Goal: Task Accomplishment & Management: Use online tool/utility

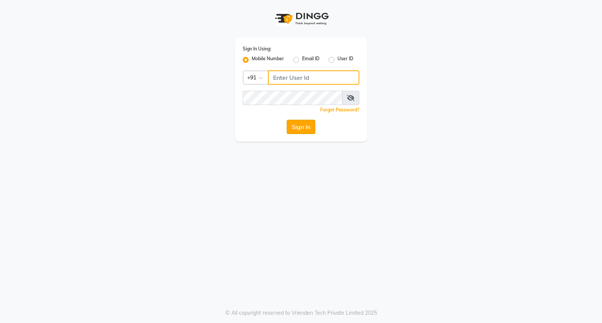
type input "8237339021"
click at [303, 126] on button "Sign In" at bounding box center [301, 127] width 29 height 14
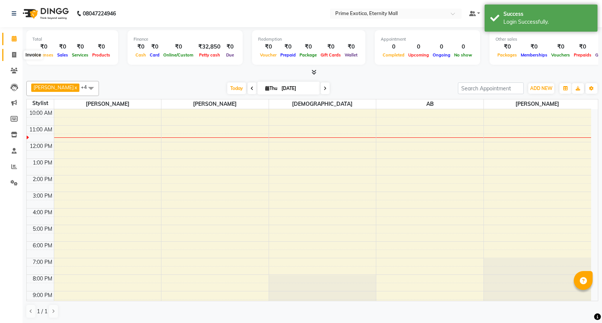
click at [12, 57] on icon at bounding box center [14, 55] width 4 height 6
select select "5774"
select select "service"
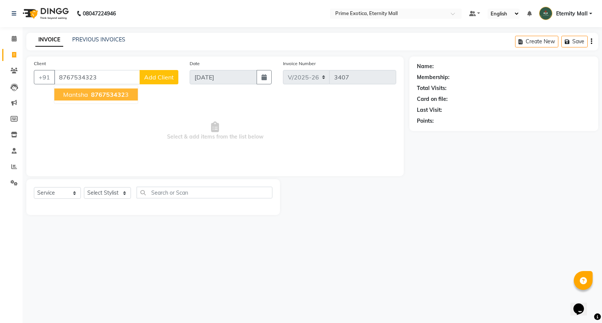
type input "8767534323"
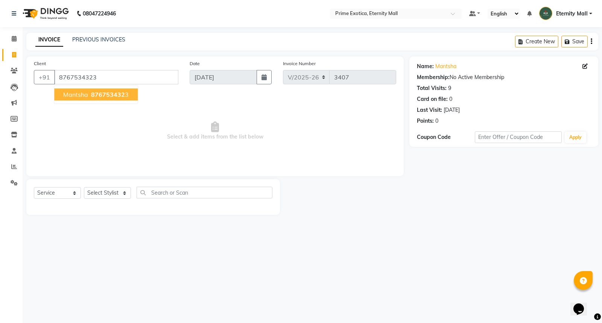
click at [114, 94] on span "876753432" at bounding box center [108, 95] width 34 height 8
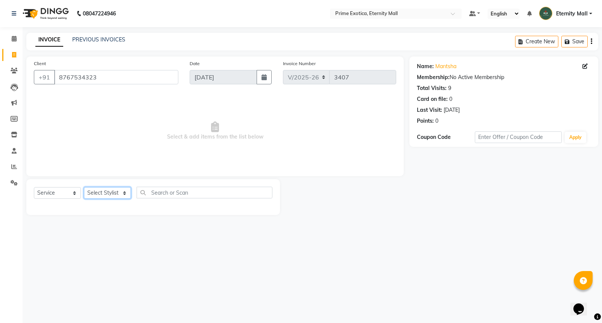
click at [106, 189] on select "Select Stylist AB ADMIN ajay vikram lakshane [PERSON_NAME] Isha [PERSON_NAME] […" at bounding box center [107, 193] width 47 height 12
select select "36457"
click at [84, 187] on select "Select Stylist AB ADMIN ajay vikram lakshane [PERSON_NAME] Isha [PERSON_NAME] […" at bounding box center [107, 193] width 47 height 12
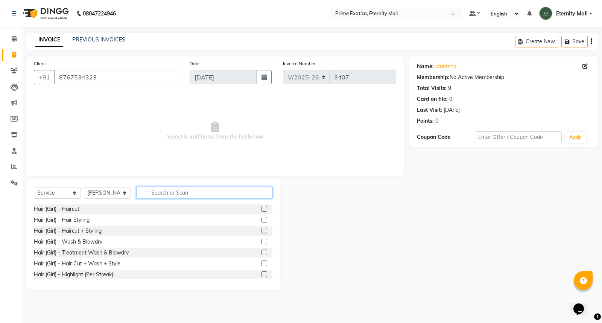
click at [199, 197] on input "text" at bounding box center [205, 193] width 136 height 12
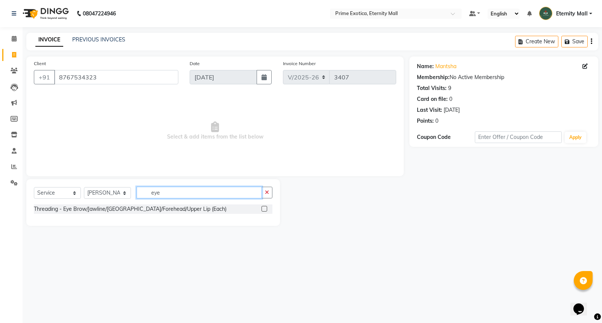
type input "eye"
click at [263, 208] on label at bounding box center [265, 209] width 6 height 6
click at [263, 208] on input "checkbox" at bounding box center [264, 209] width 5 height 5
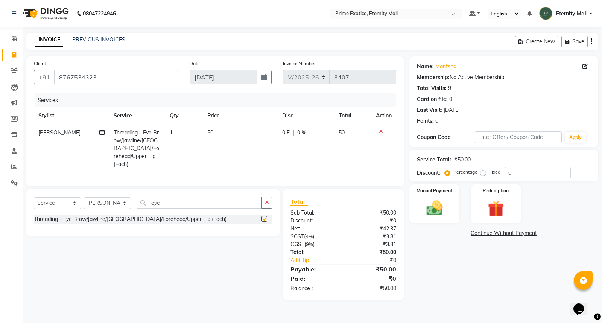
checkbox input "false"
click at [172, 132] on span "1" at bounding box center [171, 132] width 3 height 7
select select "36457"
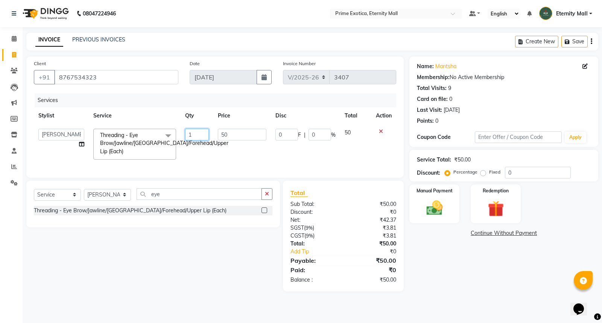
click at [190, 136] on input "1" at bounding box center [197, 135] width 24 height 12
type input "2"
type input "3"
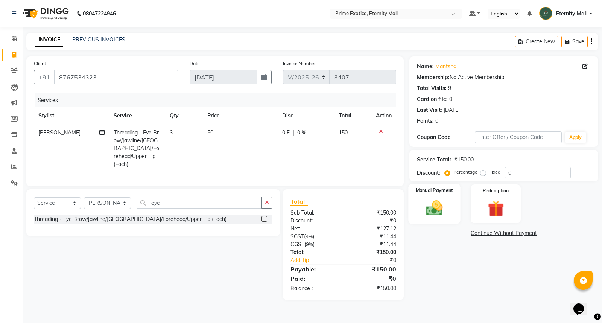
click at [445, 207] on img at bounding box center [434, 207] width 27 height 19
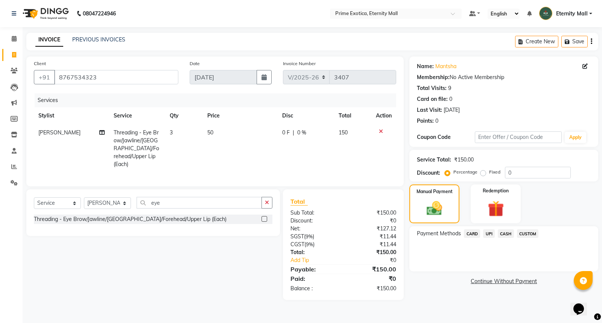
click at [492, 231] on span "UPI" at bounding box center [489, 233] width 12 height 9
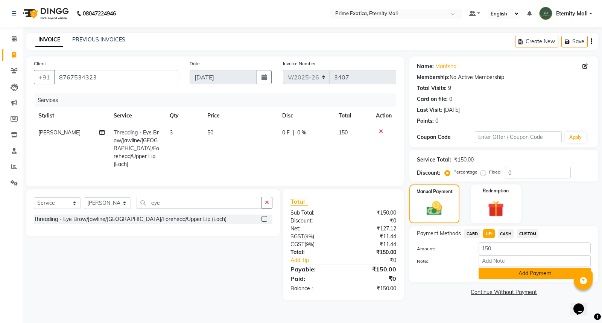
click at [510, 268] on button "Add Payment" at bounding box center [535, 274] width 112 height 12
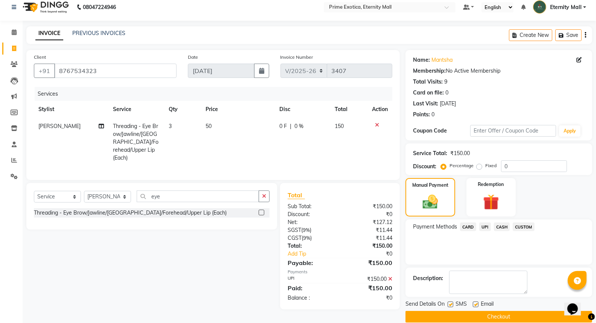
scroll to position [17, 0]
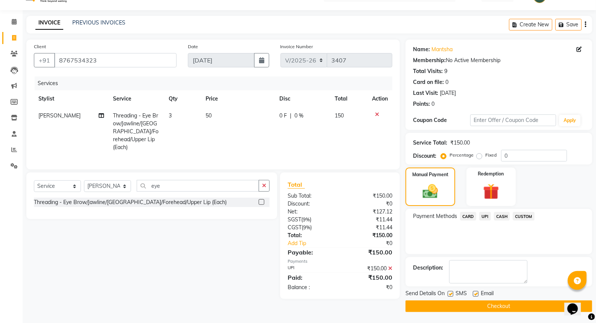
click at [501, 304] on button "Checkout" at bounding box center [498, 306] width 187 height 12
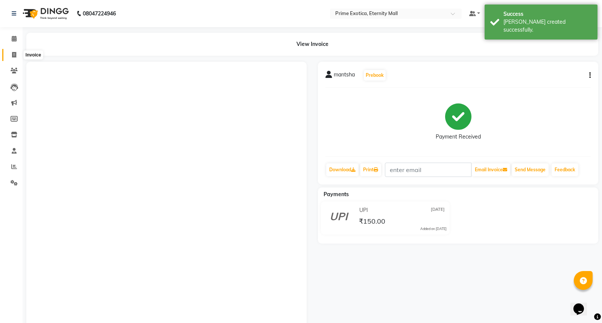
click at [12, 52] on icon at bounding box center [14, 55] width 4 height 6
select select "service"
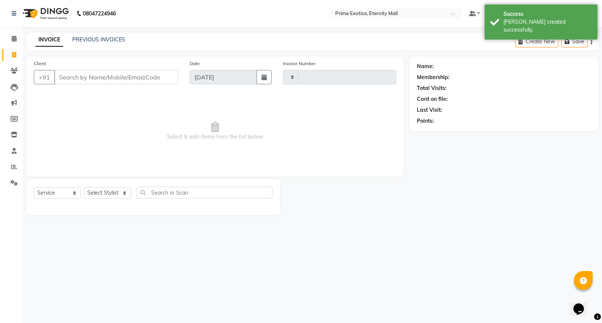
type input "3408"
select select "5774"
click at [9, 73] on span at bounding box center [14, 71] width 13 height 9
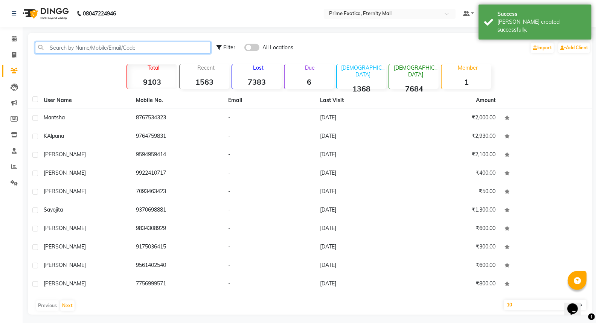
click at [82, 44] on input "text" at bounding box center [123, 48] width 176 height 12
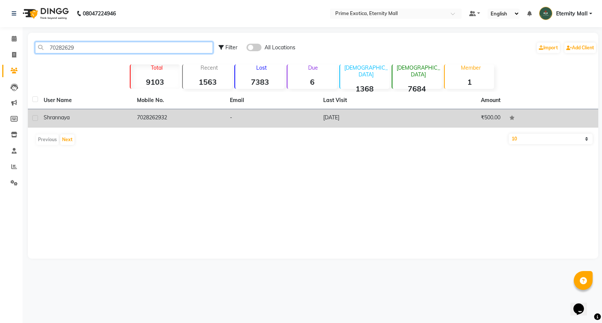
type input "70282629"
click at [34, 117] on label at bounding box center [35, 118] width 6 height 6
click at [34, 117] on input "checkbox" at bounding box center [34, 118] width 5 height 5
checkbox input "true"
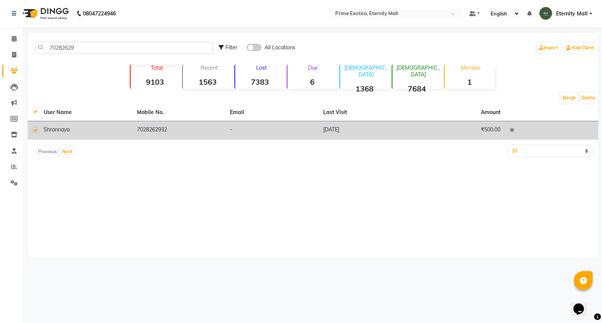
click at [55, 127] on span "shrannaya" at bounding box center [57, 129] width 26 height 7
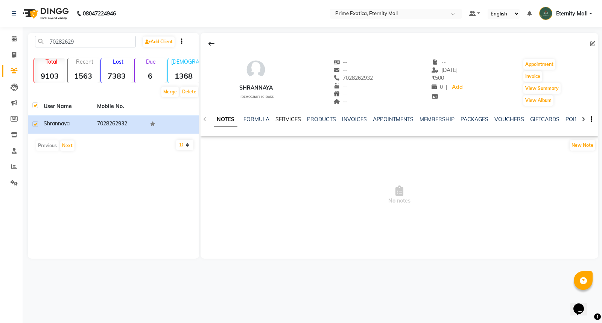
click at [280, 120] on link "SERVICES" at bounding box center [289, 119] width 26 height 7
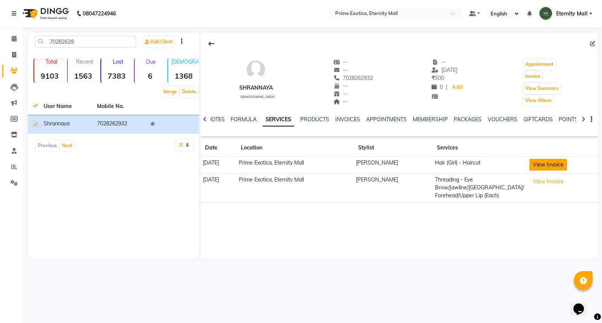
click at [548, 166] on button "View Invoice" at bounding box center [549, 165] width 38 height 12
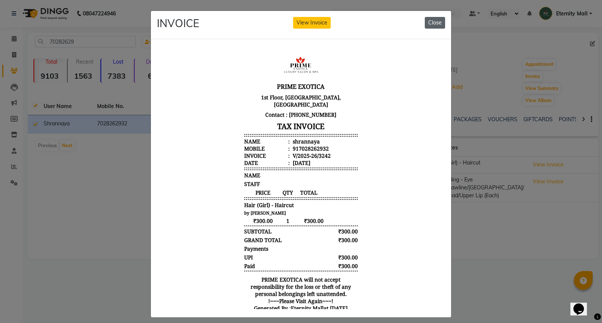
click at [432, 21] on button "Close" at bounding box center [435, 23] width 20 height 12
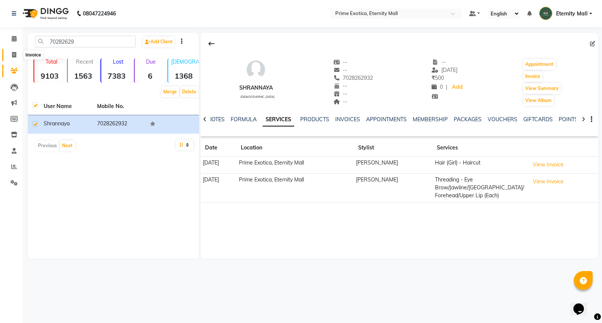
click at [12, 58] on span at bounding box center [14, 55] width 13 height 9
select select "service"
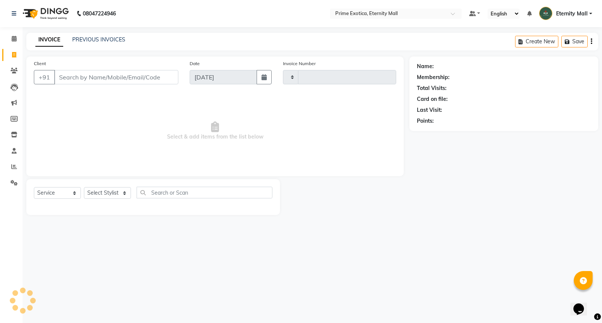
type input "3408"
select select "5774"
click at [14, 163] on span at bounding box center [14, 167] width 13 height 9
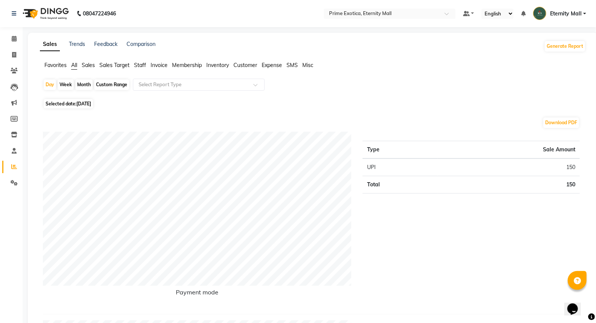
click at [137, 68] on span "Staff" at bounding box center [140, 65] width 12 height 7
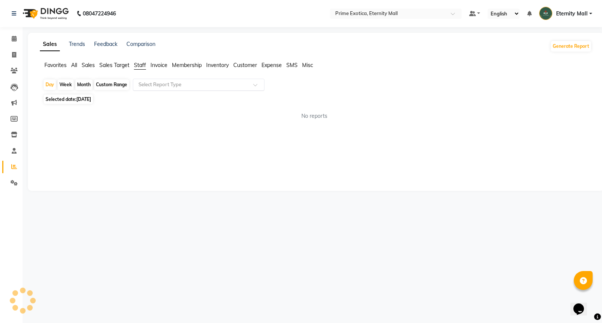
click at [147, 85] on input "text" at bounding box center [191, 85] width 108 height 8
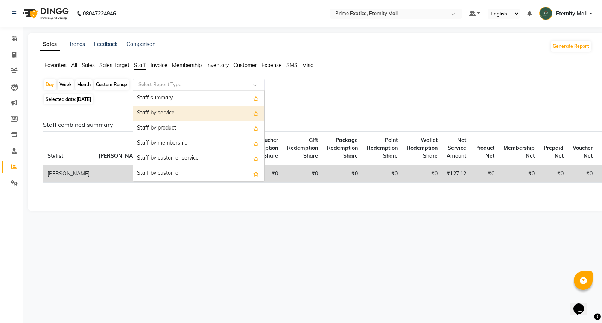
click at [153, 111] on div "Staff by service" at bounding box center [198, 113] width 131 height 15
select select "filtered_report"
select select "csv"
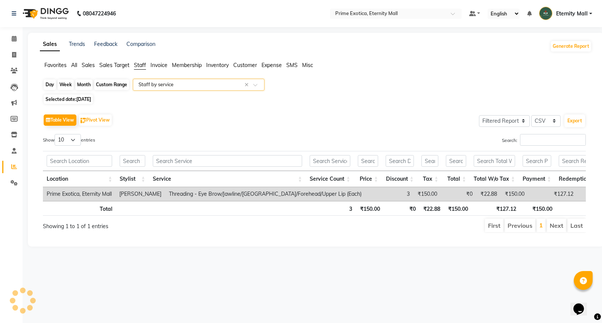
click at [50, 84] on div "Day" at bounding box center [50, 84] width 12 height 11
select select "9"
select select "2025"
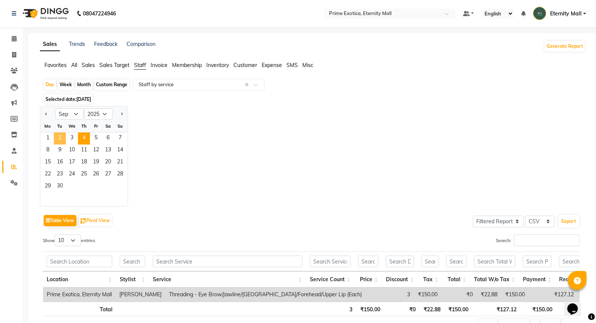
click at [58, 138] on span "2" at bounding box center [60, 138] width 12 height 12
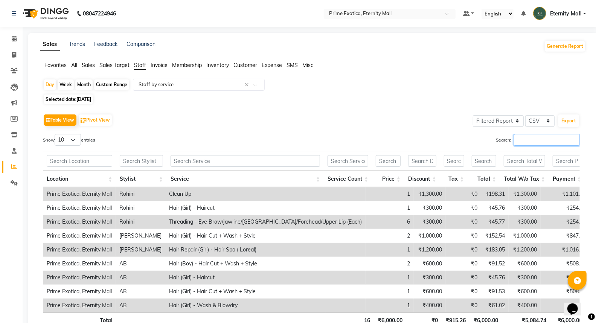
click at [554, 142] on input "Search:" at bounding box center [547, 140] width 66 height 12
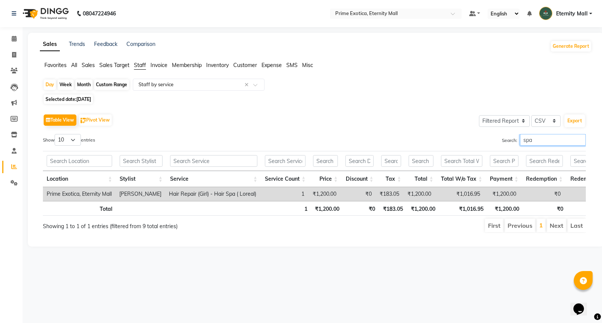
type input "spa"
click at [48, 87] on div "Day" at bounding box center [50, 84] width 12 height 11
select select "9"
select select "2025"
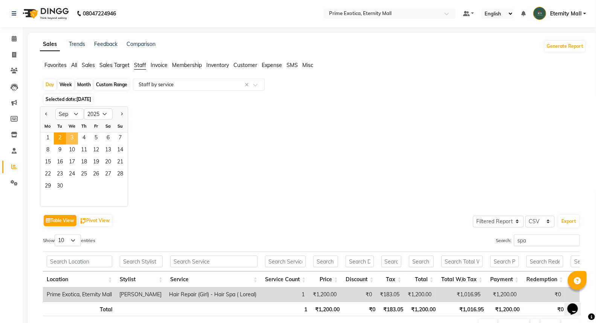
click at [69, 134] on span "3" at bounding box center [72, 138] width 12 height 12
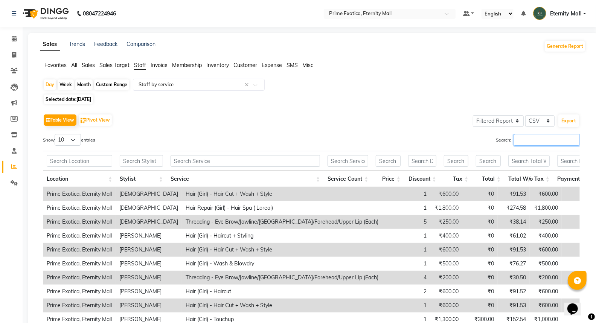
click at [520, 139] on input "Search:" at bounding box center [547, 140] width 66 height 12
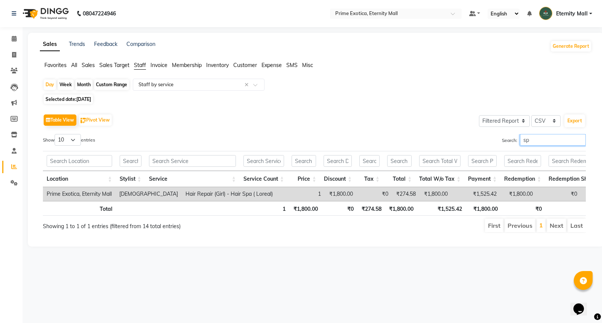
type input "sp"
click at [134, 63] on ul "Favorites All Sales Sales Target Staff Invoice Membership Inventory Customer Ex…" at bounding box center [316, 65] width 552 height 8
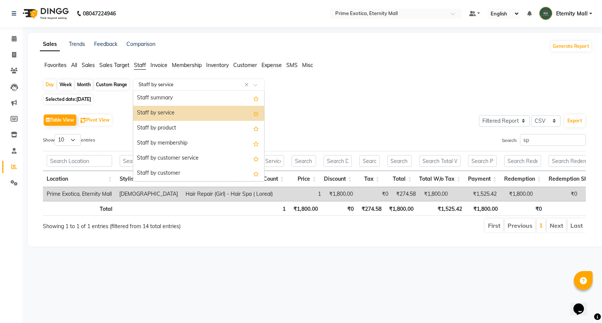
click at [156, 81] on input "text" at bounding box center [191, 85] width 108 height 8
click at [168, 129] on div "Staff by product" at bounding box center [198, 128] width 131 height 15
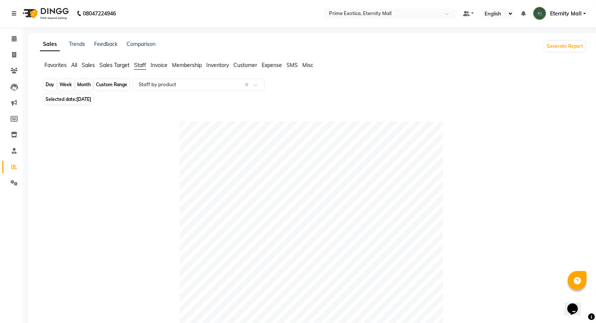
click at [50, 84] on div "Day" at bounding box center [50, 84] width 12 height 11
select select "9"
select select "2025"
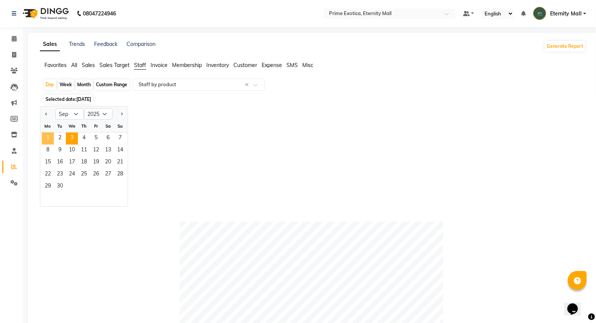
click at [50, 135] on span "1" at bounding box center [48, 138] width 12 height 12
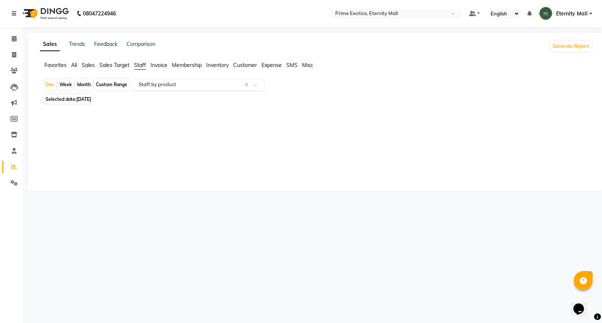
click at [158, 90] on ng-select "Select Report Type × Staff by product ×" at bounding box center [199, 85] width 132 height 12
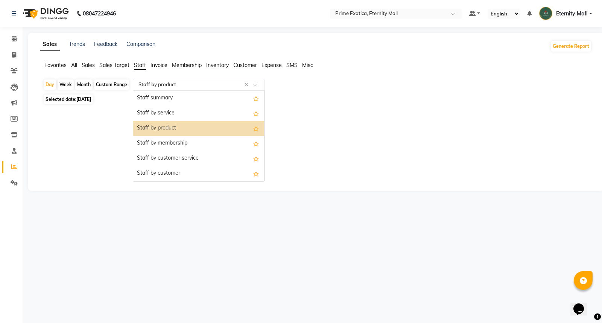
click at [161, 128] on div "Staff by product" at bounding box center [198, 128] width 131 height 15
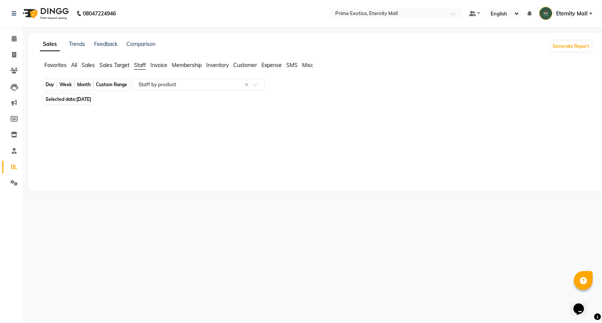
click at [54, 87] on div "Day" at bounding box center [50, 84] width 12 height 11
select select "9"
select select "2025"
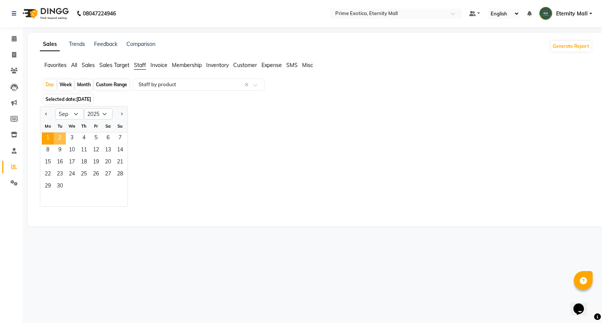
click at [55, 135] on span "2" at bounding box center [60, 138] width 12 height 12
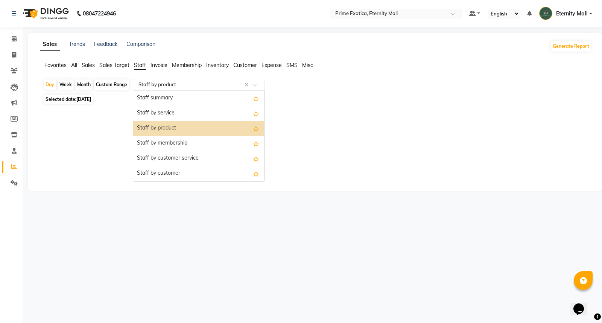
click at [147, 84] on input "text" at bounding box center [191, 85] width 108 height 8
click at [160, 127] on div "Staff by product" at bounding box center [198, 128] width 131 height 15
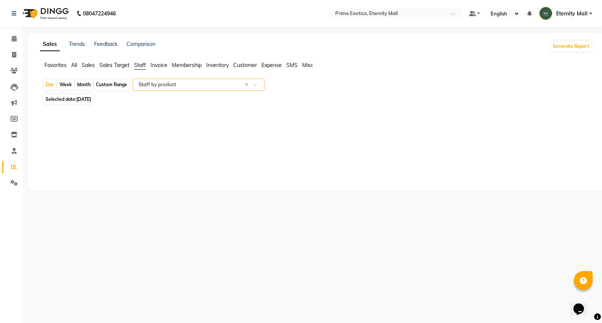
click at [138, 61] on div "Sales Trends Feedback Comparison Generate Report Favorites All Sales Sales Targ…" at bounding box center [316, 112] width 576 height 158
click at [152, 87] on input "text" at bounding box center [191, 85] width 108 height 8
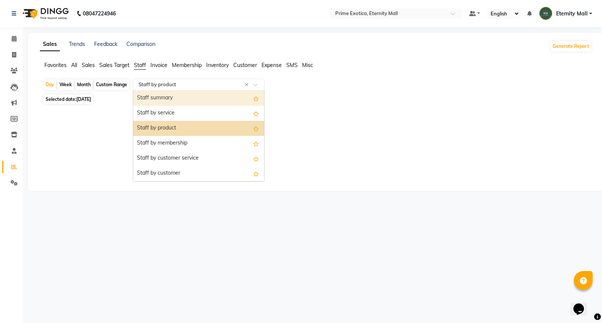
click at [155, 103] on div "Staff summary" at bounding box center [198, 98] width 131 height 15
select select "filtered_report"
select select "csv"
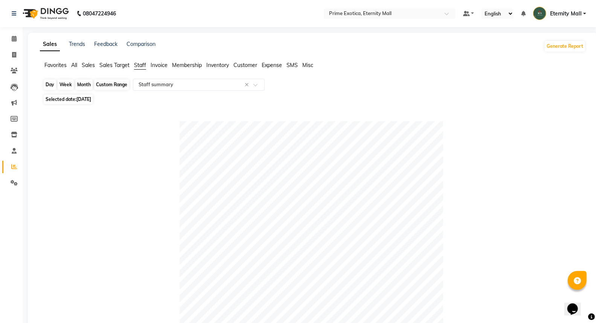
click at [52, 85] on div "Day" at bounding box center [50, 84] width 12 height 11
select select "9"
select select "2025"
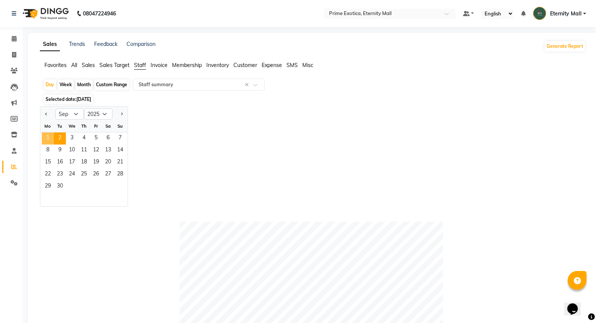
click at [45, 137] on span "1" at bounding box center [48, 138] width 12 height 12
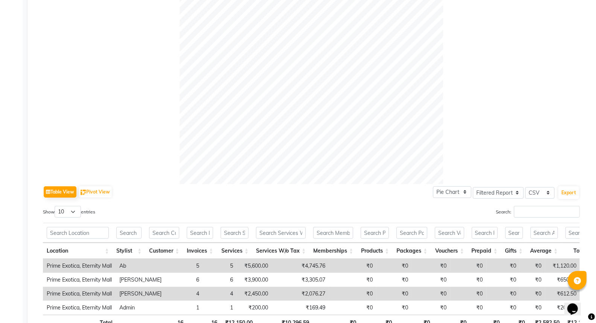
scroll to position [209, 0]
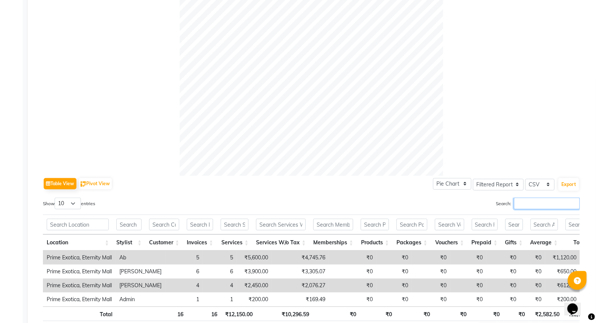
click at [537, 203] on input "Search:" at bounding box center [547, 204] width 66 height 12
type input "p"
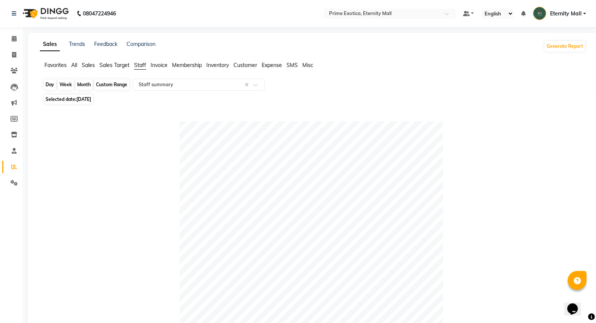
click at [52, 83] on div "Day" at bounding box center [50, 84] width 12 height 11
select select "9"
select select "2025"
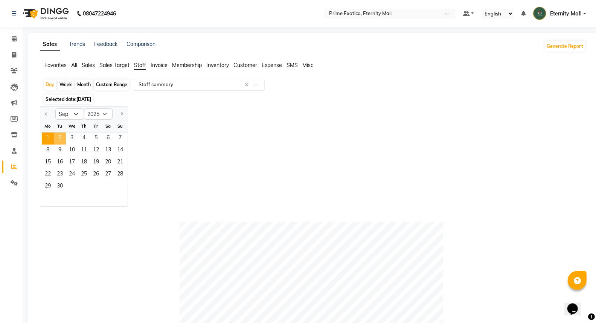
click at [60, 138] on span "2" at bounding box center [60, 138] width 12 height 12
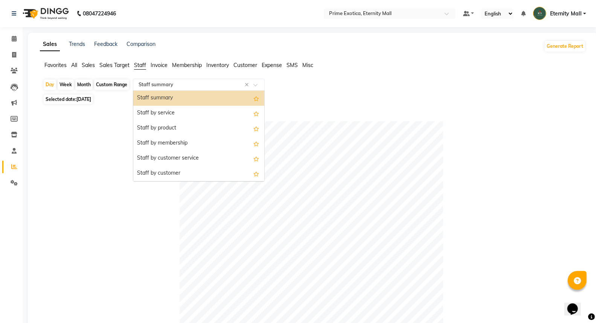
click at [147, 84] on input "text" at bounding box center [191, 85] width 108 height 8
click at [160, 127] on div "Staff by product" at bounding box center [198, 128] width 131 height 15
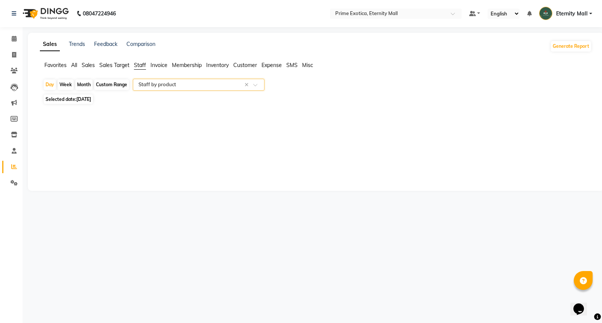
click at [72, 86] on div "Week" at bounding box center [66, 84] width 16 height 11
select select "9"
select select "2025"
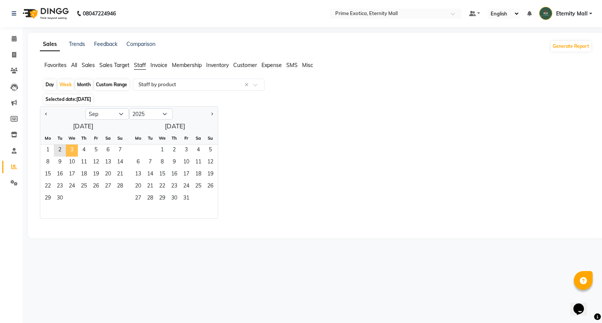
click at [73, 156] on span "3" at bounding box center [72, 151] width 12 height 12
select select "filtered_report"
select select "csv"
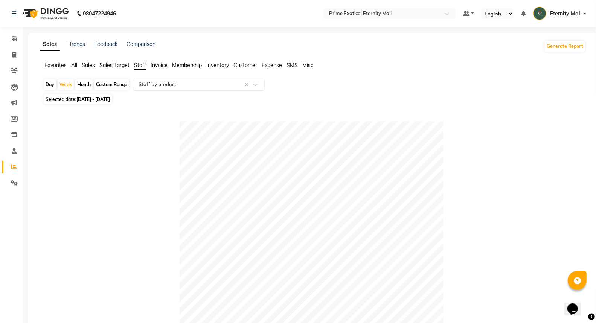
click at [44, 84] on div "Day" at bounding box center [50, 84] width 12 height 11
select select "9"
select select "2025"
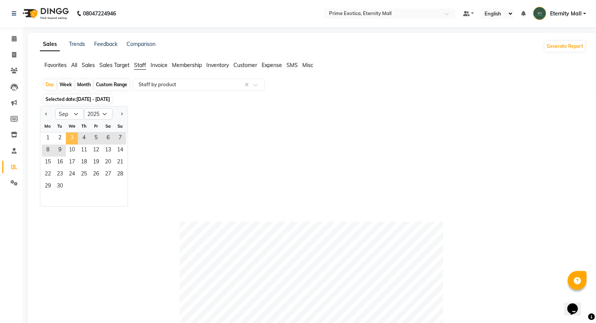
click at [76, 138] on span "3" at bounding box center [72, 138] width 12 height 12
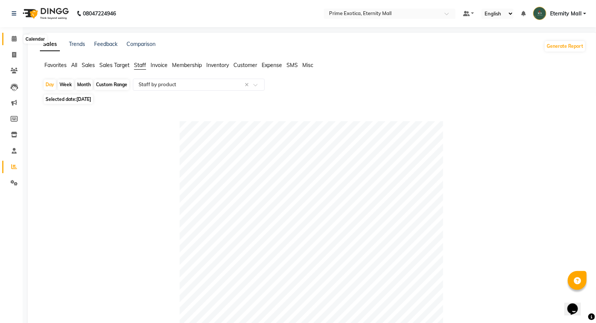
click at [14, 41] on icon at bounding box center [14, 39] width 5 height 6
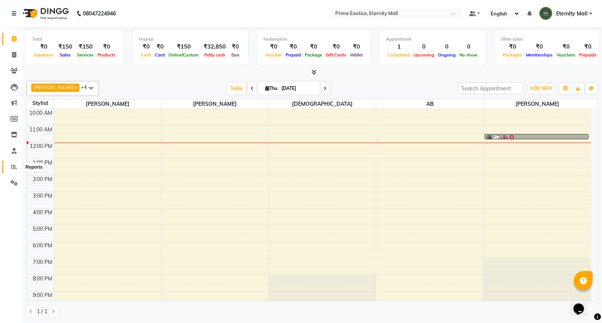
click at [11, 166] on icon at bounding box center [14, 167] width 6 height 6
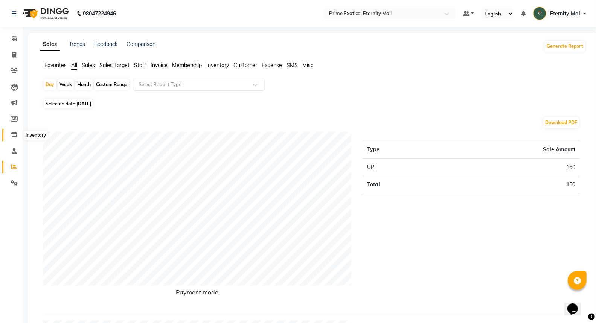
click at [12, 137] on icon at bounding box center [14, 135] width 6 height 6
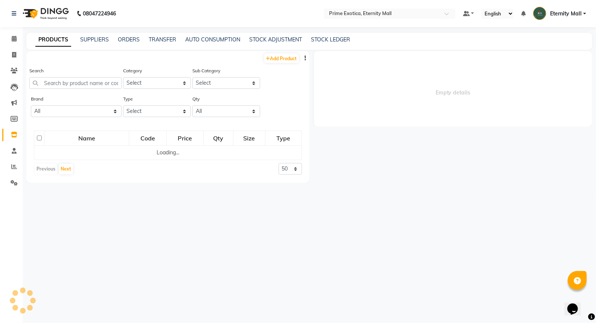
select select
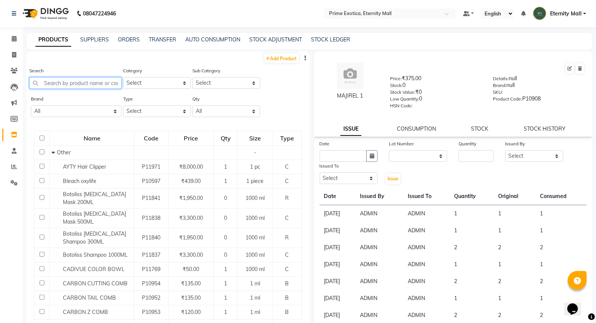
click at [78, 83] on input "text" at bounding box center [75, 83] width 92 height 12
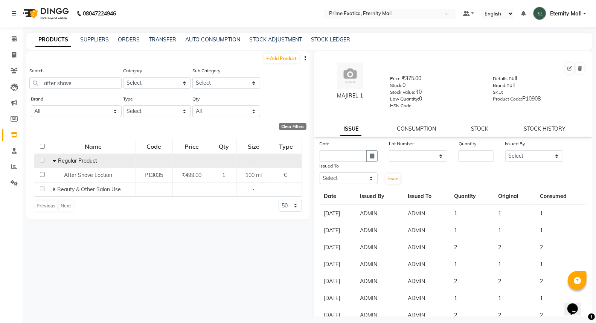
click at [53, 159] on icon at bounding box center [54, 160] width 3 height 5
click at [53, 159] on td "Regular Product" at bounding box center [95, 161] width 85 height 14
click at [58, 160] on span at bounding box center [57, 160] width 5 height 7
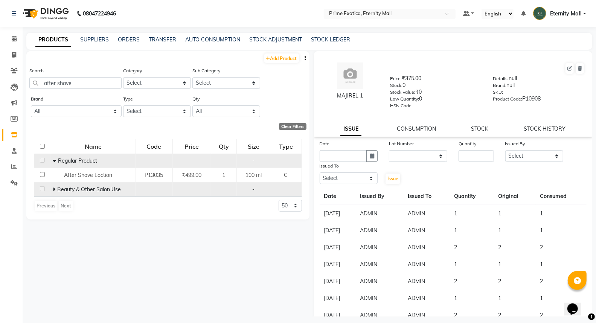
click at [50, 189] on td at bounding box center [42, 189] width 17 height 14
click at [54, 188] on icon at bounding box center [54, 189] width 3 height 5
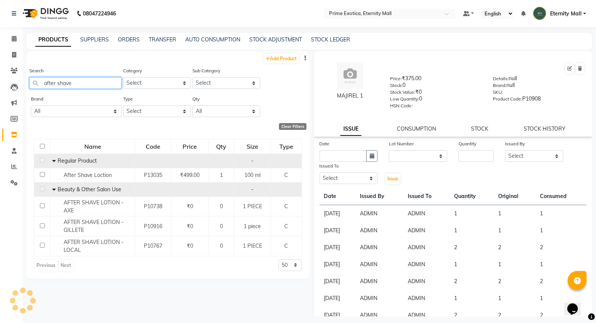
click at [76, 80] on input "after shave" at bounding box center [75, 83] width 92 height 12
type input "a"
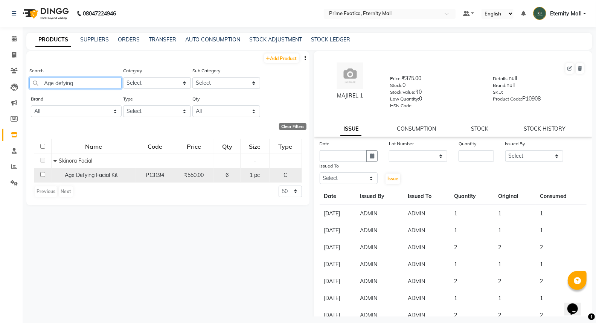
type input "Age defying"
click at [43, 174] on input "checkbox" at bounding box center [42, 174] width 5 height 5
checkbox input "true"
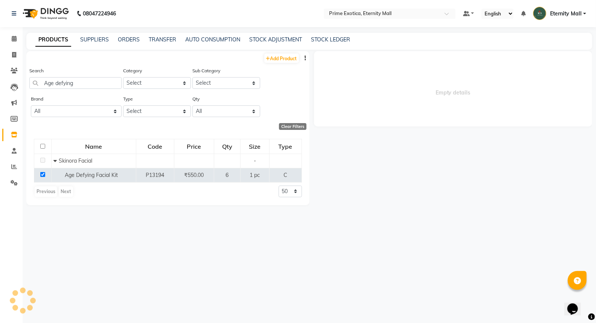
select select
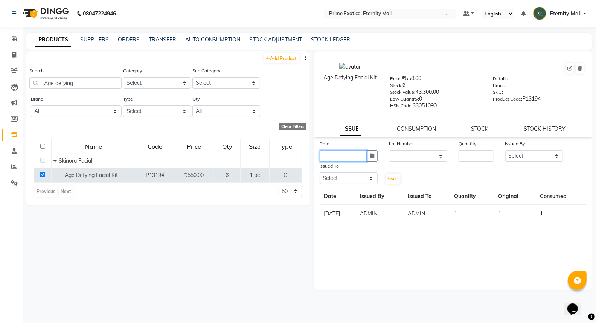
click at [352, 157] on input "text" at bounding box center [343, 156] width 47 height 12
select select "9"
select select "2025"
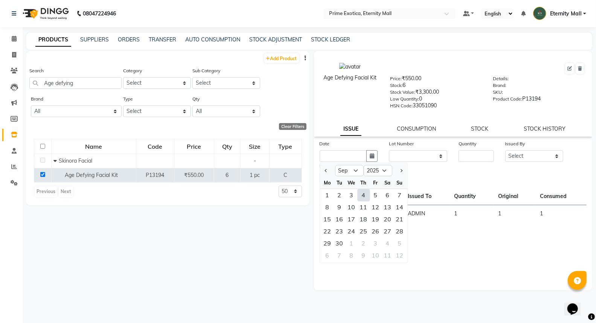
click at [364, 197] on div "4" at bounding box center [364, 195] width 12 height 12
type input "[DATE]"
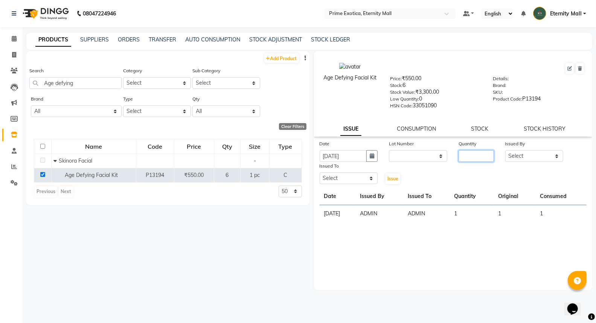
click at [480, 157] on input "number" at bounding box center [475, 156] width 35 height 12
type input "1"
click at [518, 155] on select "Select AB ADMIN ajay vikram lakshane [PERSON_NAME] Isha [PERSON_NAME] [PERSON_N…" at bounding box center [534, 156] width 58 height 12
select select "40040"
click at [505, 151] on select "Select AB ADMIN ajay vikram lakshane [PERSON_NAME] Isha [PERSON_NAME] [PERSON_N…" at bounding box center [534, 156] width 58 height 12
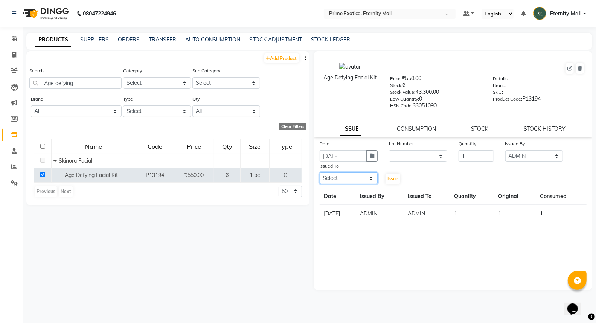
click at [339, 181] on select "Select AB ADMIN ajay vikram lakshane [PERSON_NAME] Isha [PERSON_NAME] [PERSON_N…" at bounding box center [349, 178] width 58 height 12
select select "40040"
click at [320, 173] on select "Select AB ADMIN ajay vikram lakshane [PERSON_NAME] Isha [PERSON_NAME] [PERSON_N…" at bounding box center [349, 178] width 58 height 12
click at [392, 181] on span "Issue" at bounding box center [392, 179] width 11 height 6
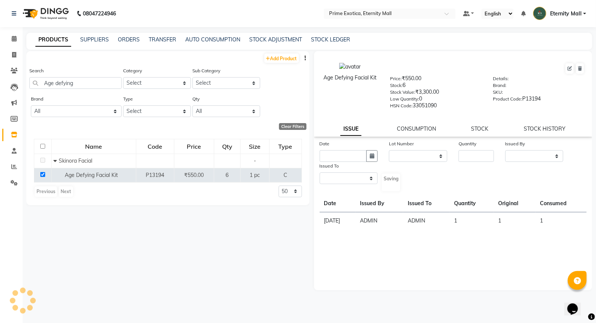
select select
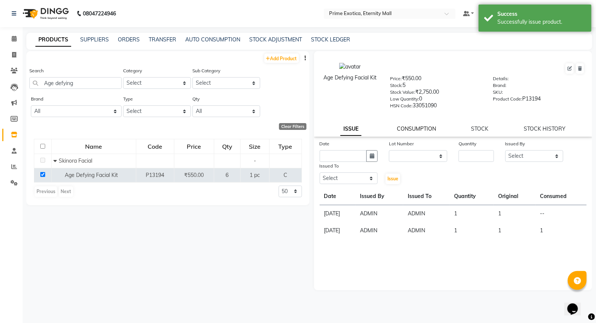
click at [416, 130] on link "CONSUMPTION" at bounding box center [416, 128] width 39 height 7
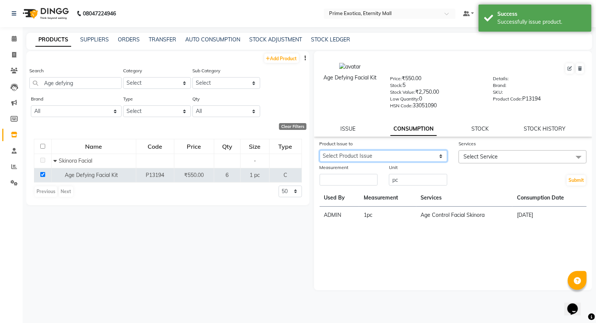
click at [394, 158] on select "Select Product Issue [DATE], Issued to: ADMIN, Balance: 1" at bounding box center [384, 156] width 128 height 12
select select "1203744"
click at [320, 151] on select "Select Product Issue [DATE], Issued to: ADMIN, Balance: 1" at bounding box center [384, 156] width 128 height 12
click at [465, 155] on span "Select Service" at bounding box center [480, 156] width 34 height 7
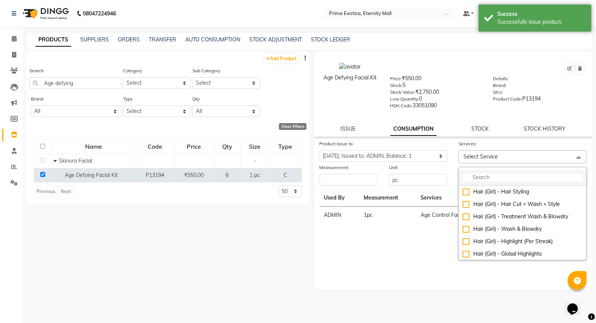
click at [480, 177] on input "multiselect-search" at bounding box center [523, 178] width 120 height 8
type input "g"
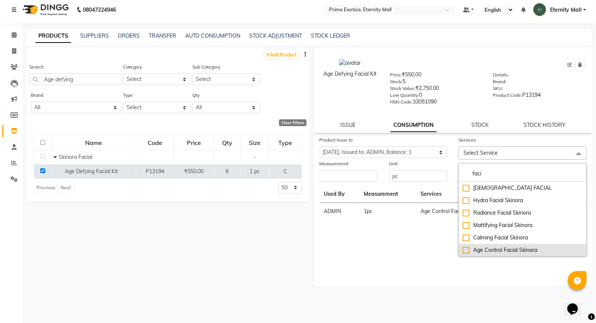
scroll to position [5, 0]
type input "faci"
click at [466, 249] on div "Age Control Facial Skinora" at bounding box center [523, 249] width 120 height 8
checkbox input "true"
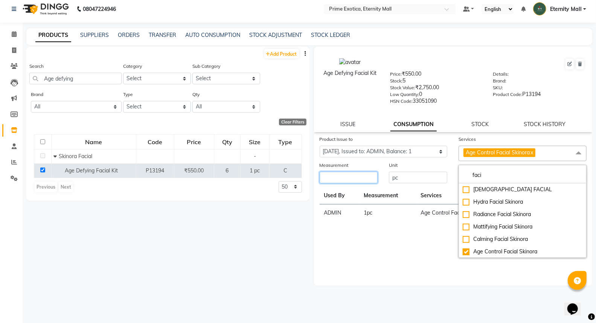
click at [330, 176] on input "number" at bounding box center [349, 178] width 58 height 12
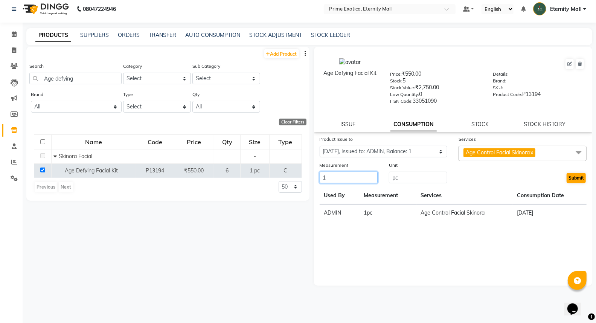
type input "1"
click at [577, 174] on button "Submit" at bounding box center [575, 178] width 19 height 11
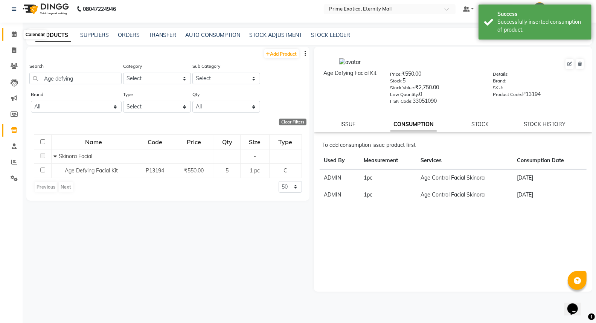
click at [18, 35] on span at bounding box center [14, 34] width 13 height 9
